Goal: Find specific page/section: Find specific page/section

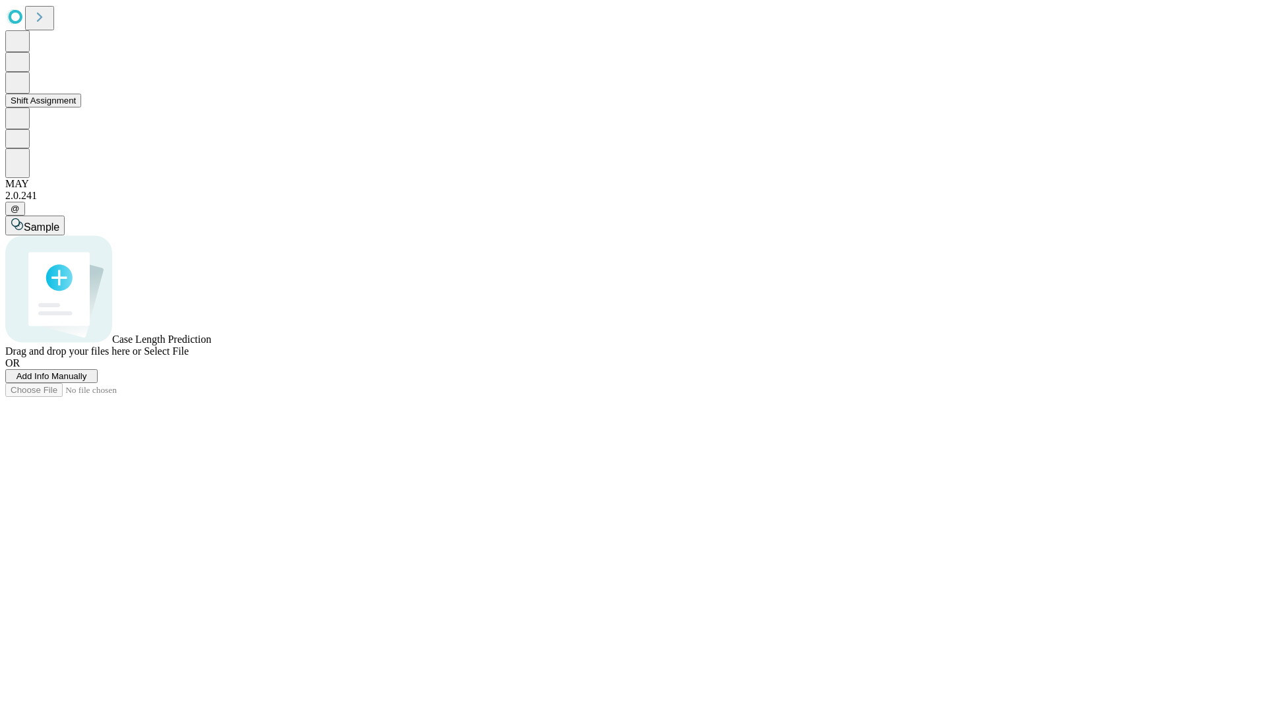
click at [81, 108] on button "Shift Assignment" at bounding box center [43, 101] width 76 height 14
